Goal: Task Accomplishment & Management: Use online tool/utility

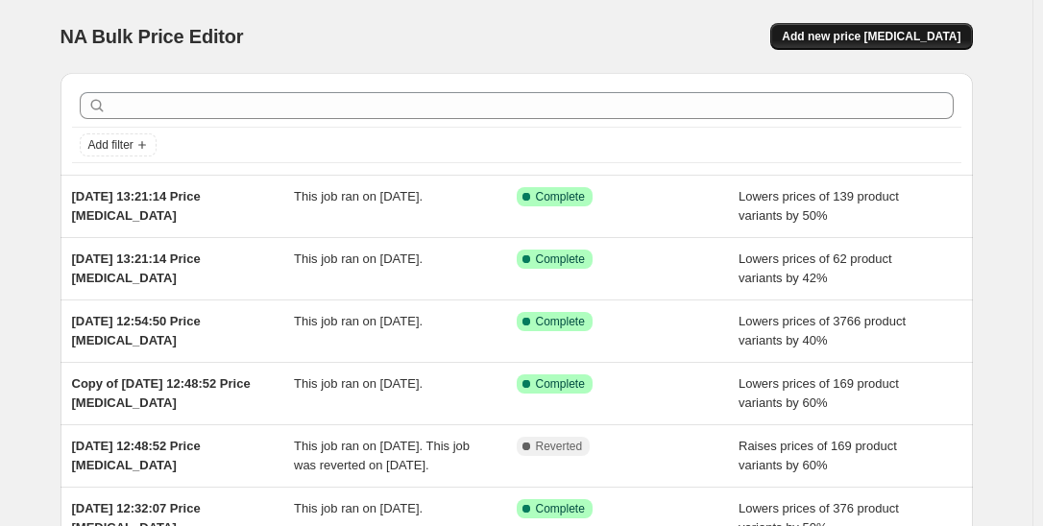
click at [898, 25] on button "Add new price [MEDICAL_DATA]" at bounding box center [871, 36] width 202 height 27
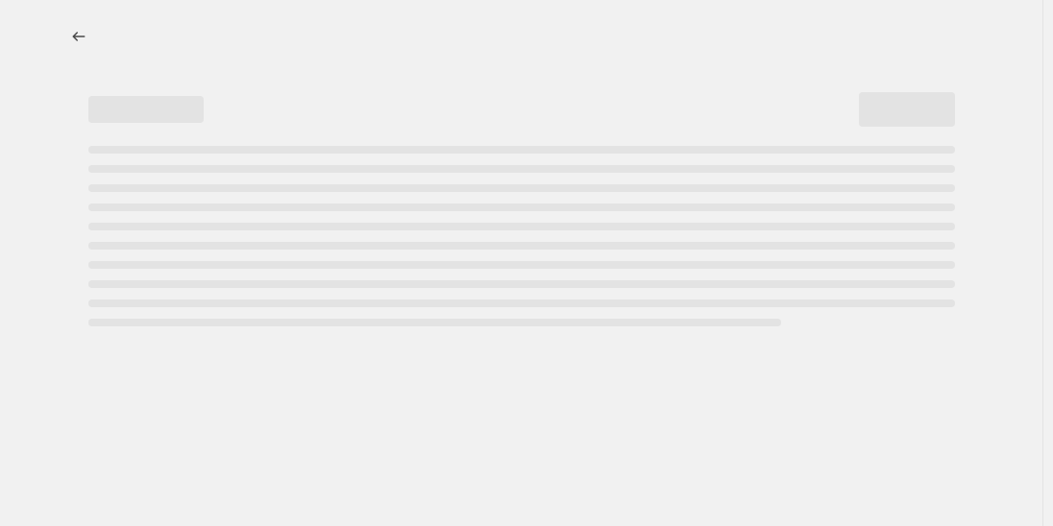
select select "percentage"
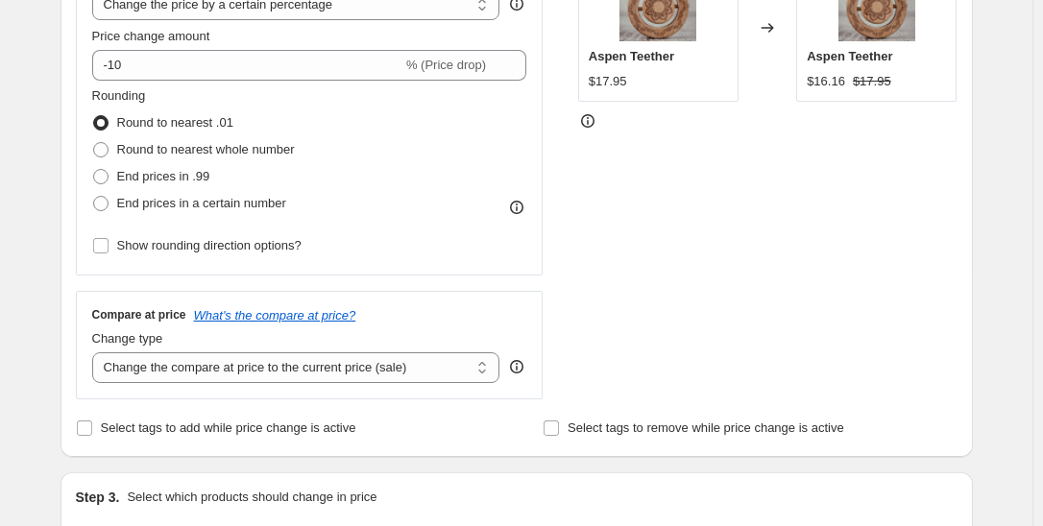
scroll to position [165, 0]
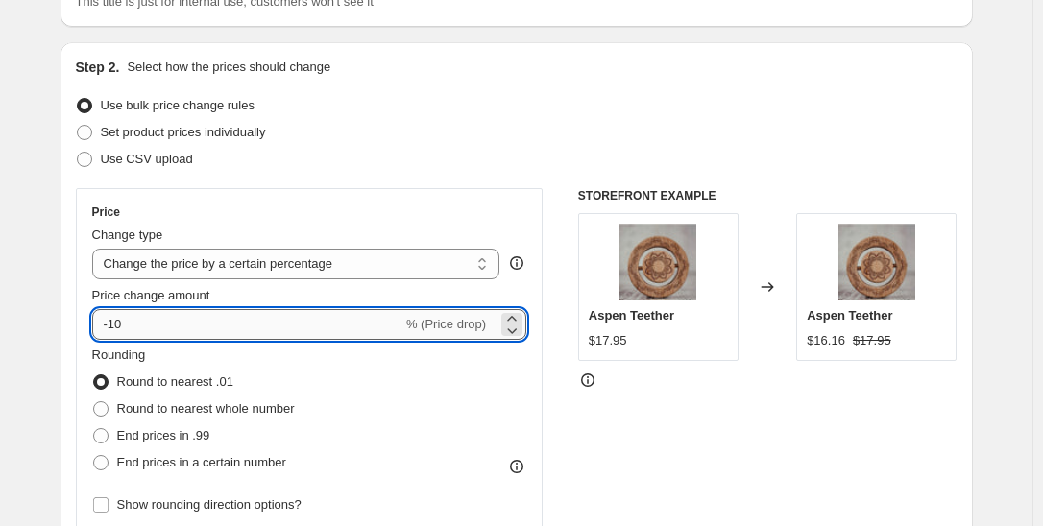
click at [255, 331] on input "-10" at bounding box center [247, 324] width 310 height 31
type input "-1"
type input "-60"
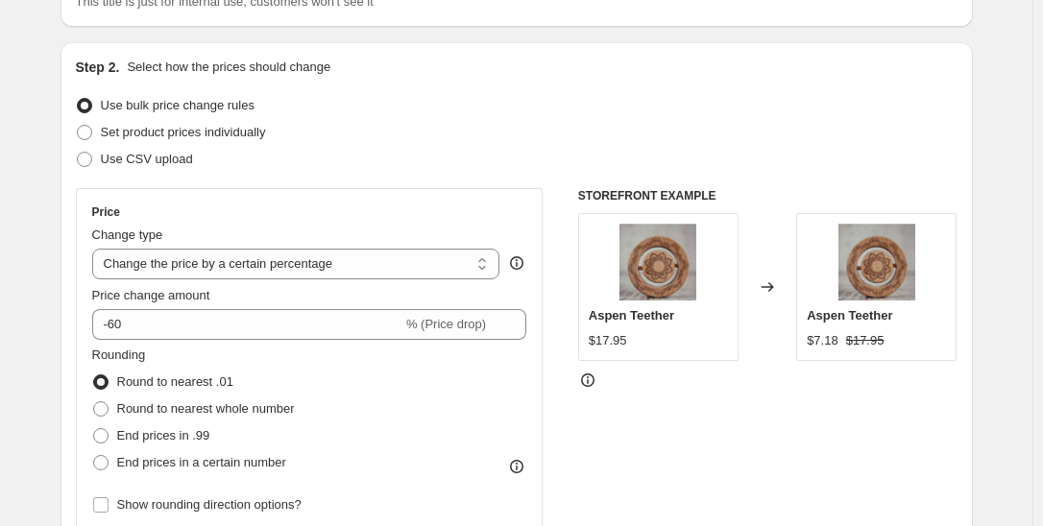
click at [346, 423] on div "Rounding Round to nearest .01 Round to nearest whole number End prices in .99 E…" at bounding box center [309, 411] width 435 height 131
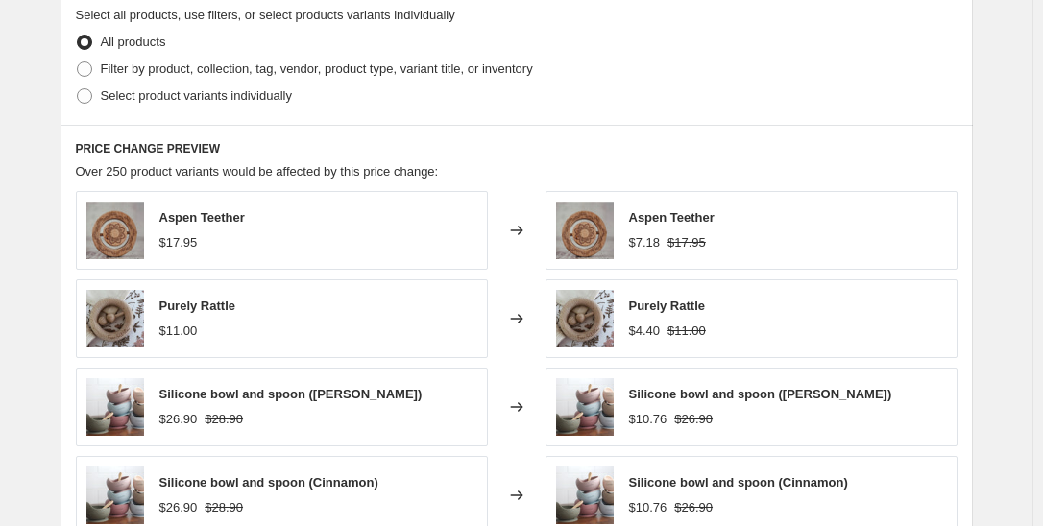
scroll to position [952, 0]
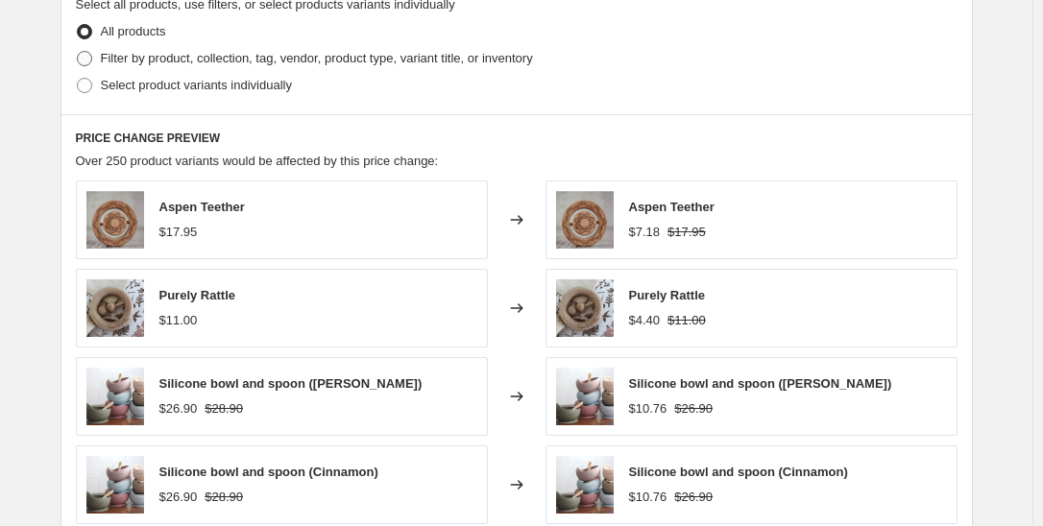
click at [280, 60] on span "Filter by product, collection, tag, vendor, product type, variant title, or inv…" at bounding box center [317, 58] width 432 height 14
click at [78, 52] on input "Filter by product, collection, tag, vendor, product type, variant title, or inv…" at bounding box center [77, 51] width 1 height 1
radio input "true"
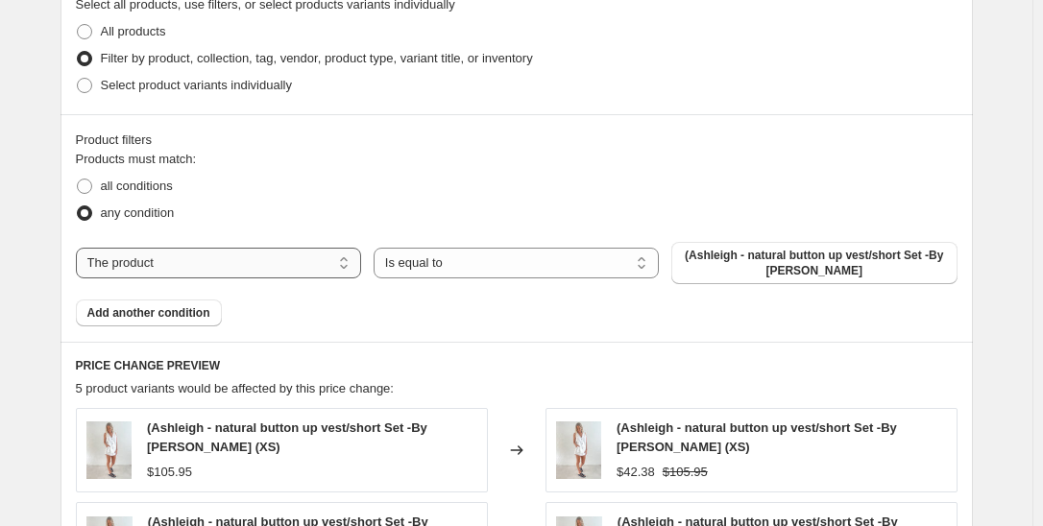
click at [300, 254] on select "The product The product's collection The product's tag The product's vendor The…" at bounding box center [218, 263] width 285 height 31
select select "collection"
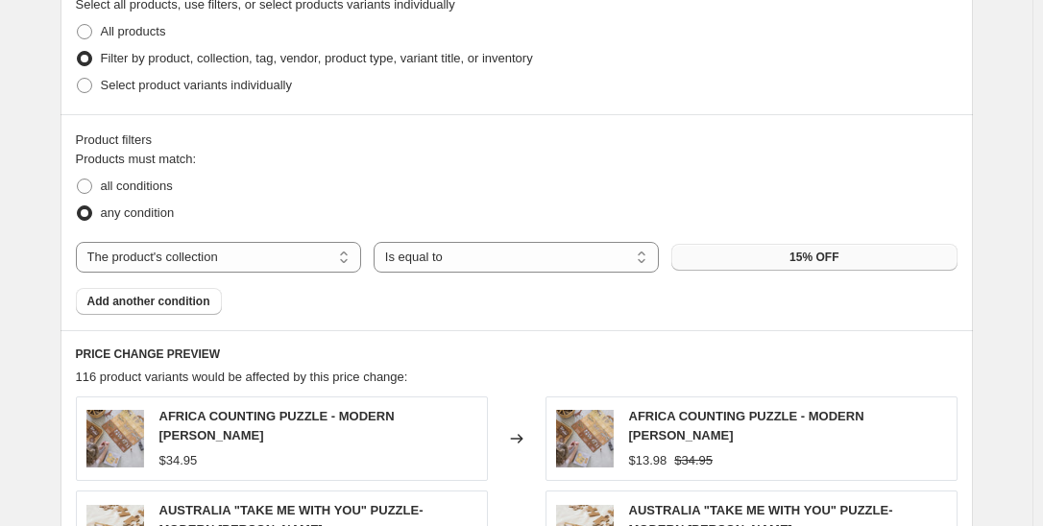
click at [765, 250] on button "15% OFF" at bounding box center [813, 257] width 285 height 27
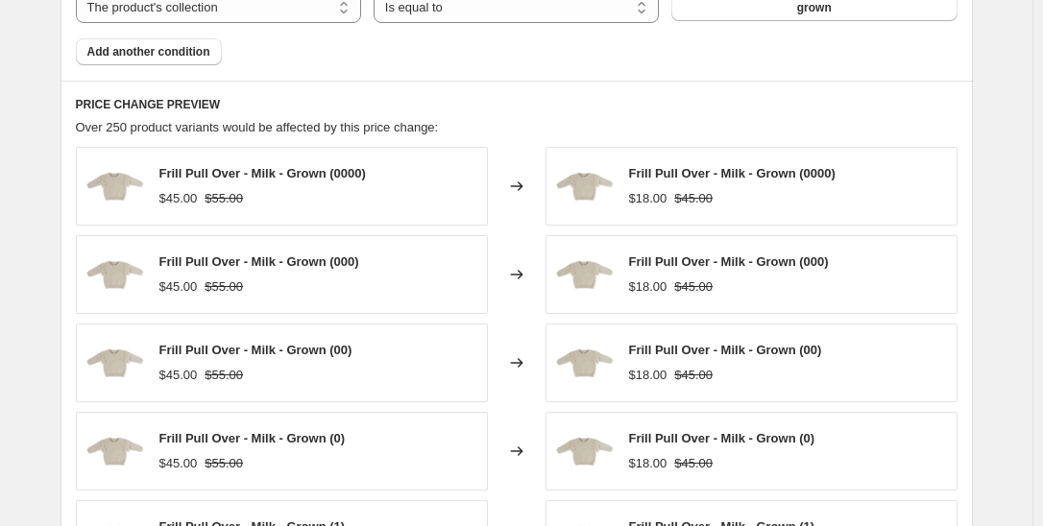
scroll to position [1330, 0]
